Goal: Information Seeking & Learning: Learn about a topic

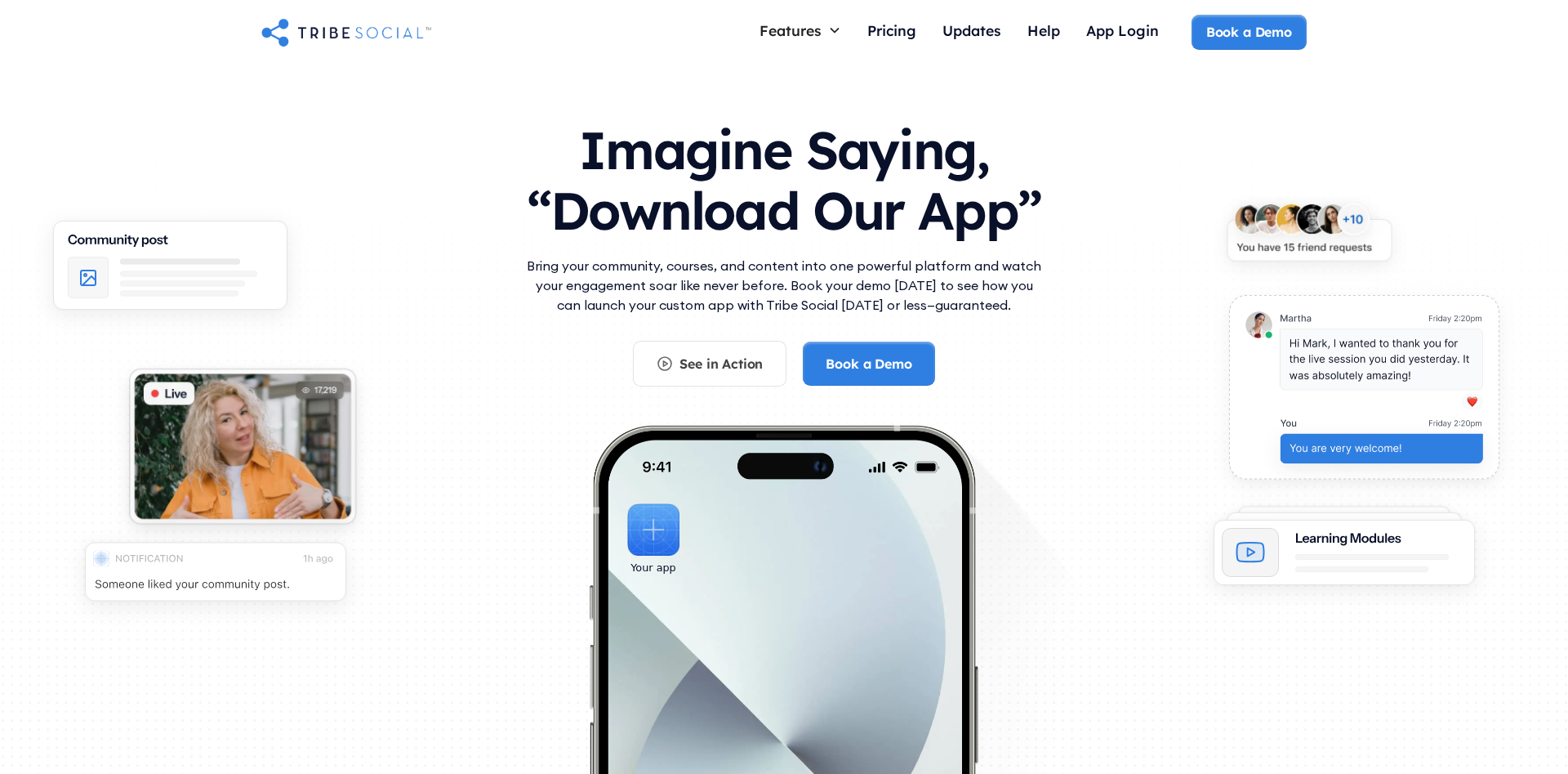
click at [1409, 144] on div "Imagine Saying, “Download Our App” Bring your community, courses, and content i…" at bounding box center [784, 447] width 1568 height 765
click at [899, 32] on div "Pricing" at bounding box center [891, 30] width 49 height 18
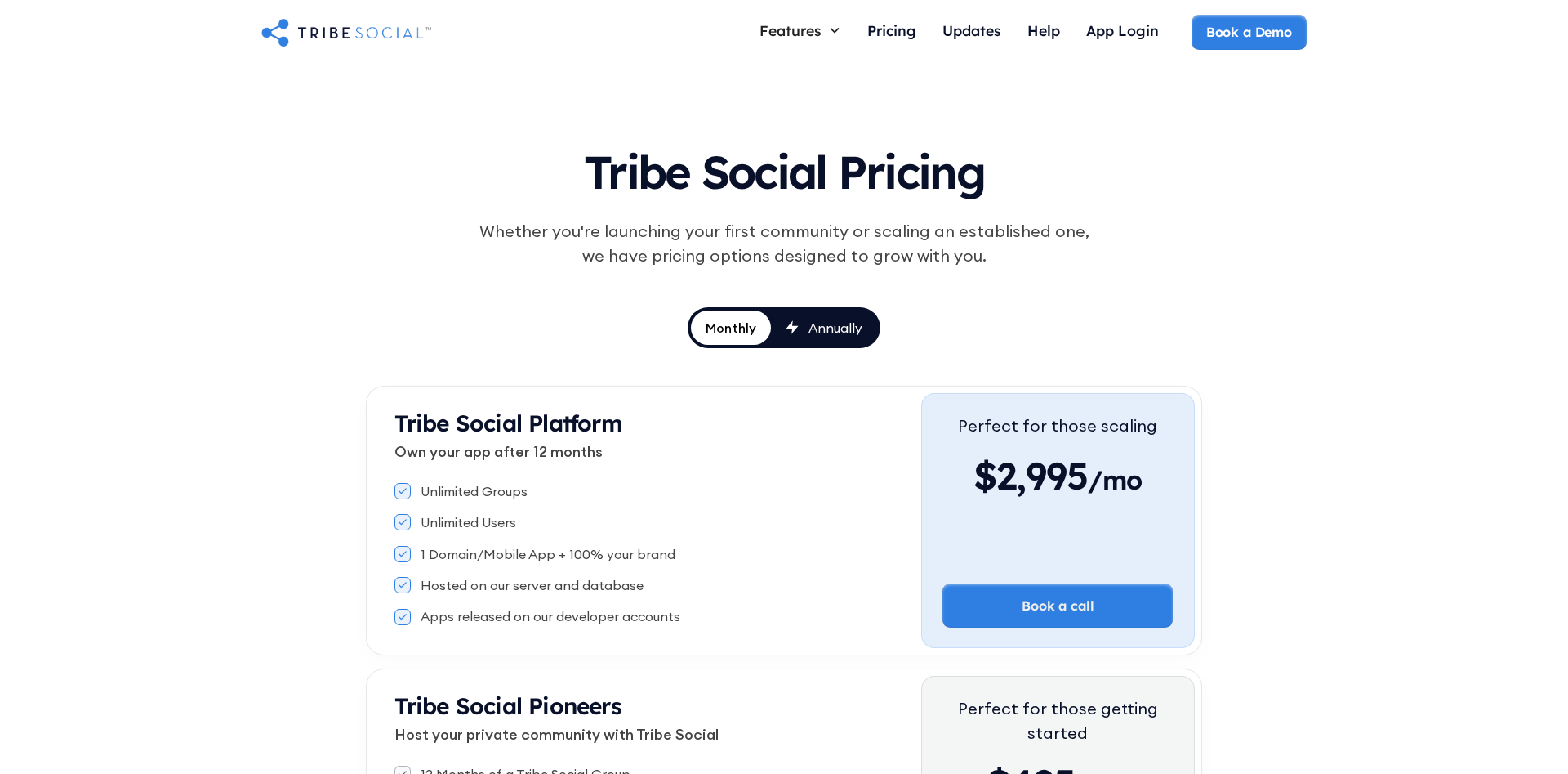
click at [833, 337] on link "Annually" at bounding box center [824, 328] width 107 height 34
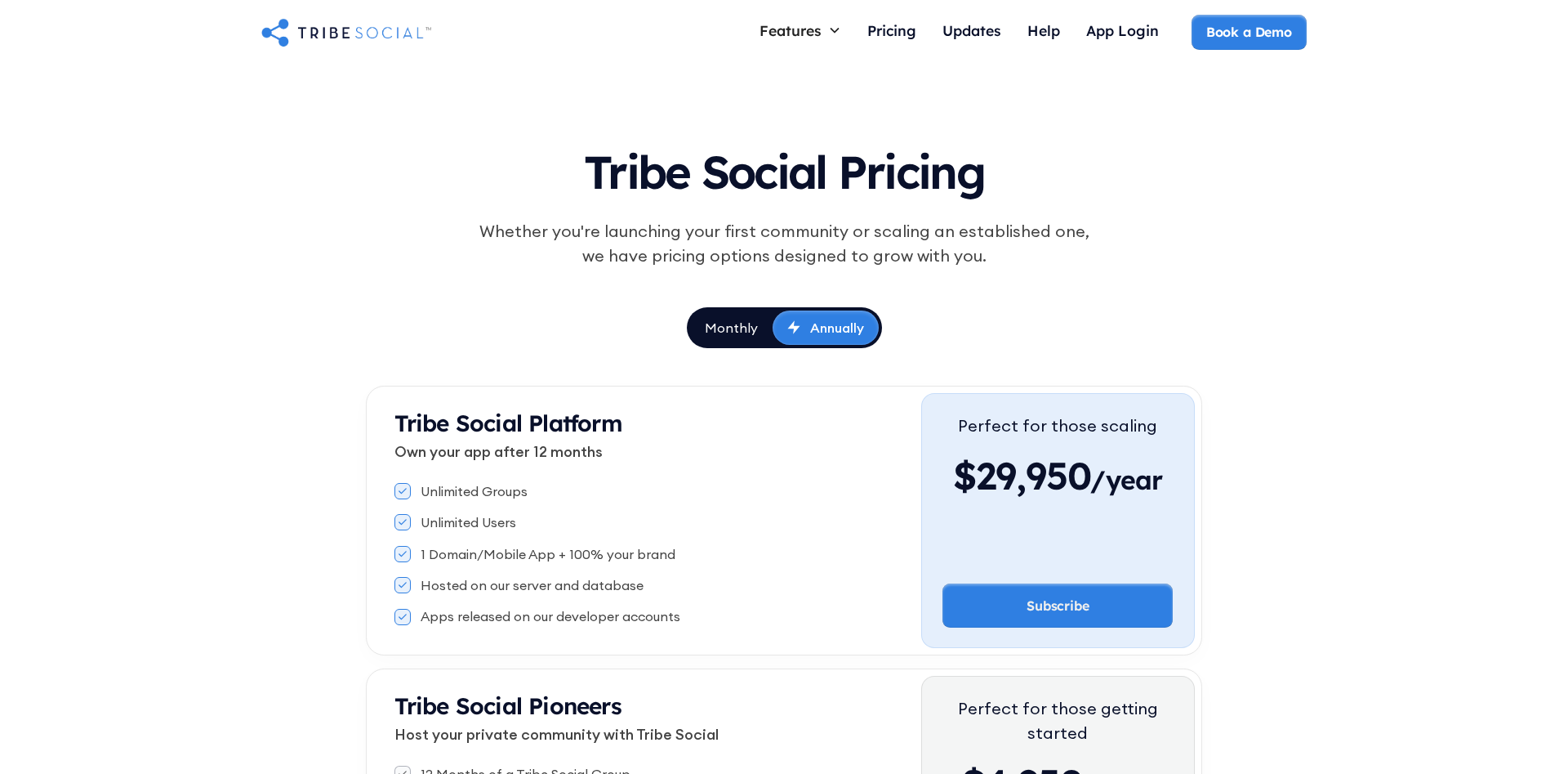
click at [732, 334] on div "Monthly" at bounding box center [732, 328] width 53 height 18
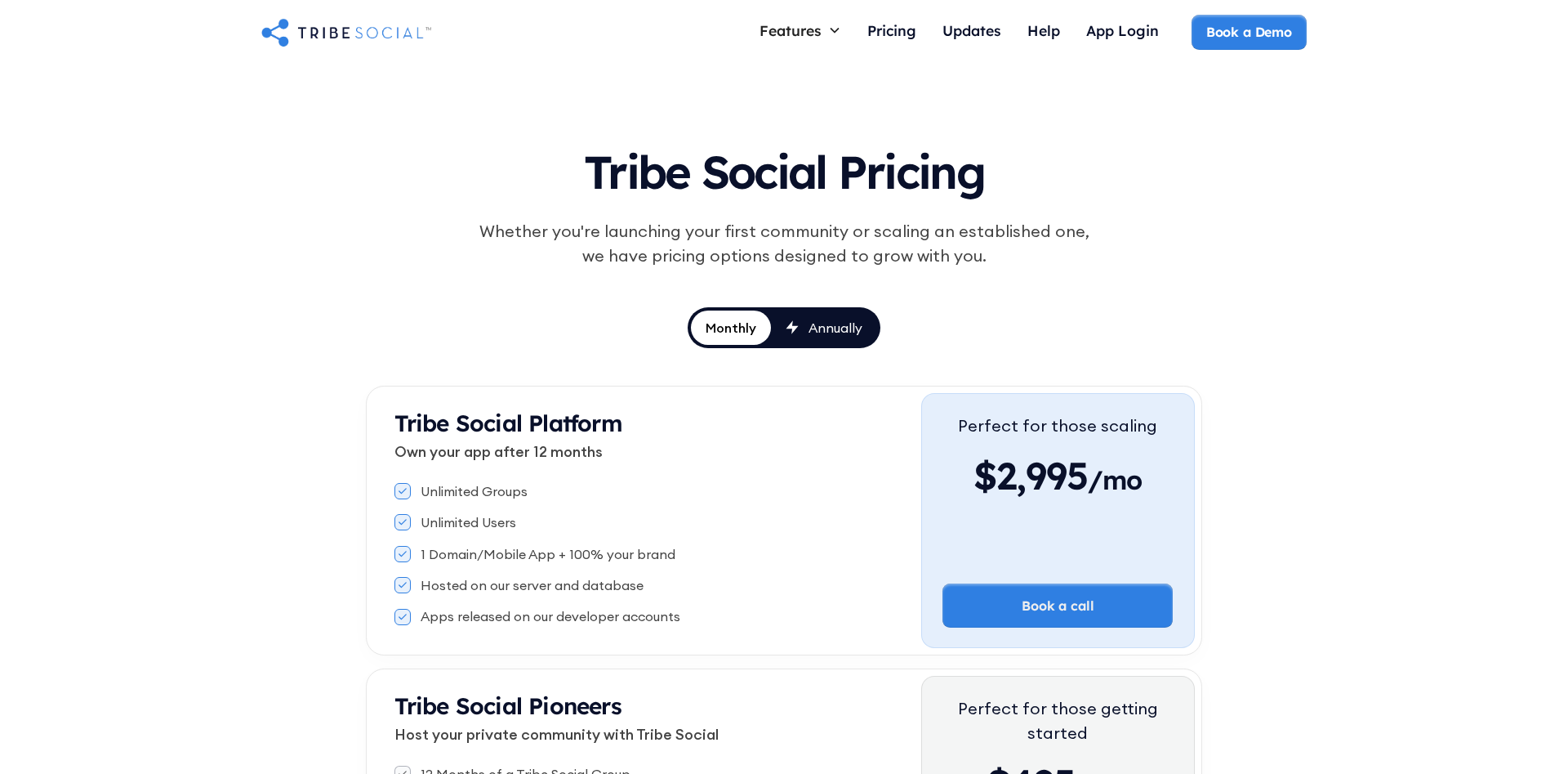
click at [341, 41] on img "home" at bounding box center [346, 32] width 170 height 33
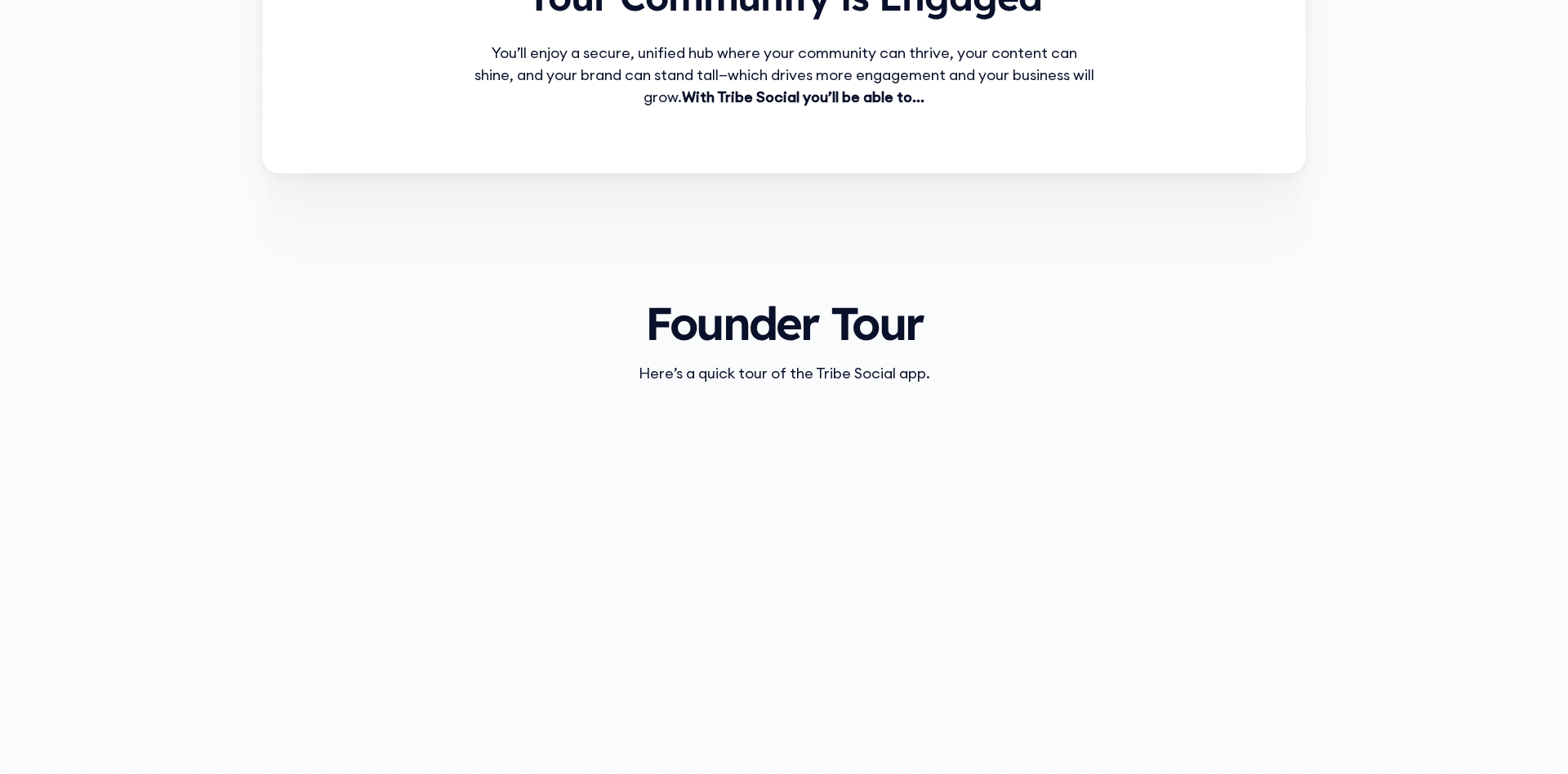
scroll to position [1917, 0]
